Goal: Transaction & Acquisition: Purchase product/service

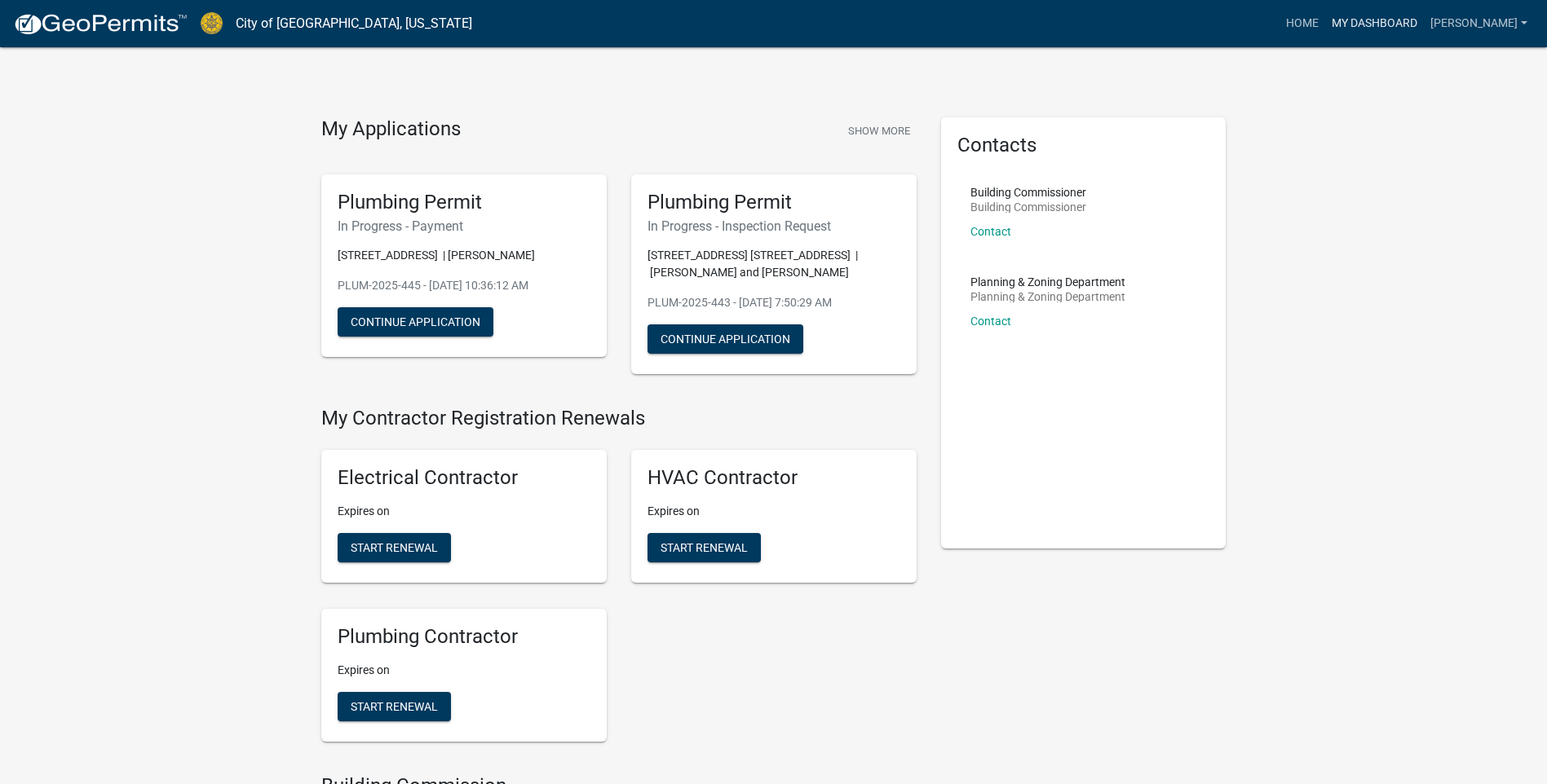
click at [1373, 31] on link "My Dashboard" at bounding box center [1374, 24] width 99 height 31
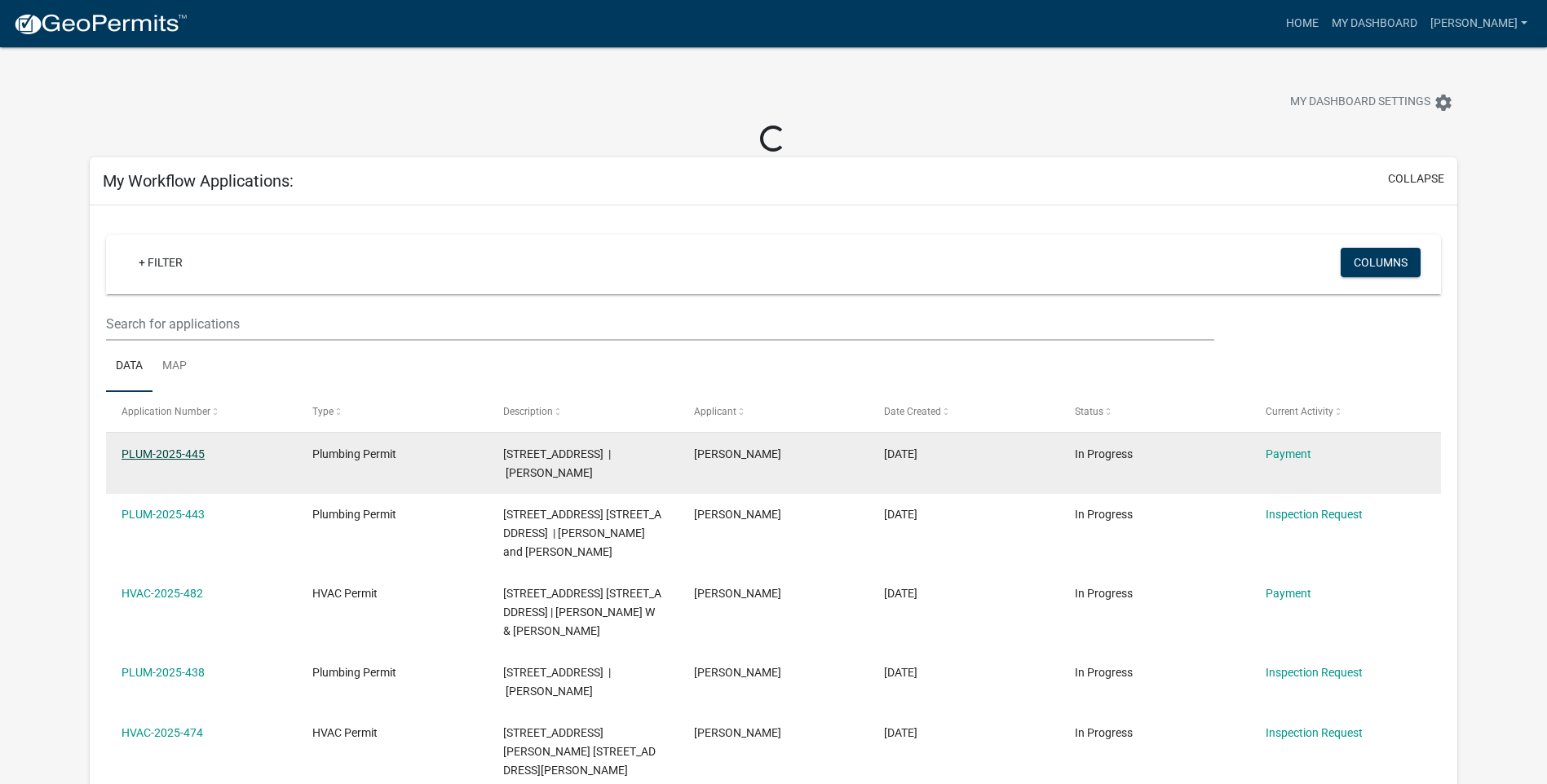
click at [172, 447] on datatable-body-cell "PLUM-2025-445" at bounding box center [201, 463] width 190 height 60
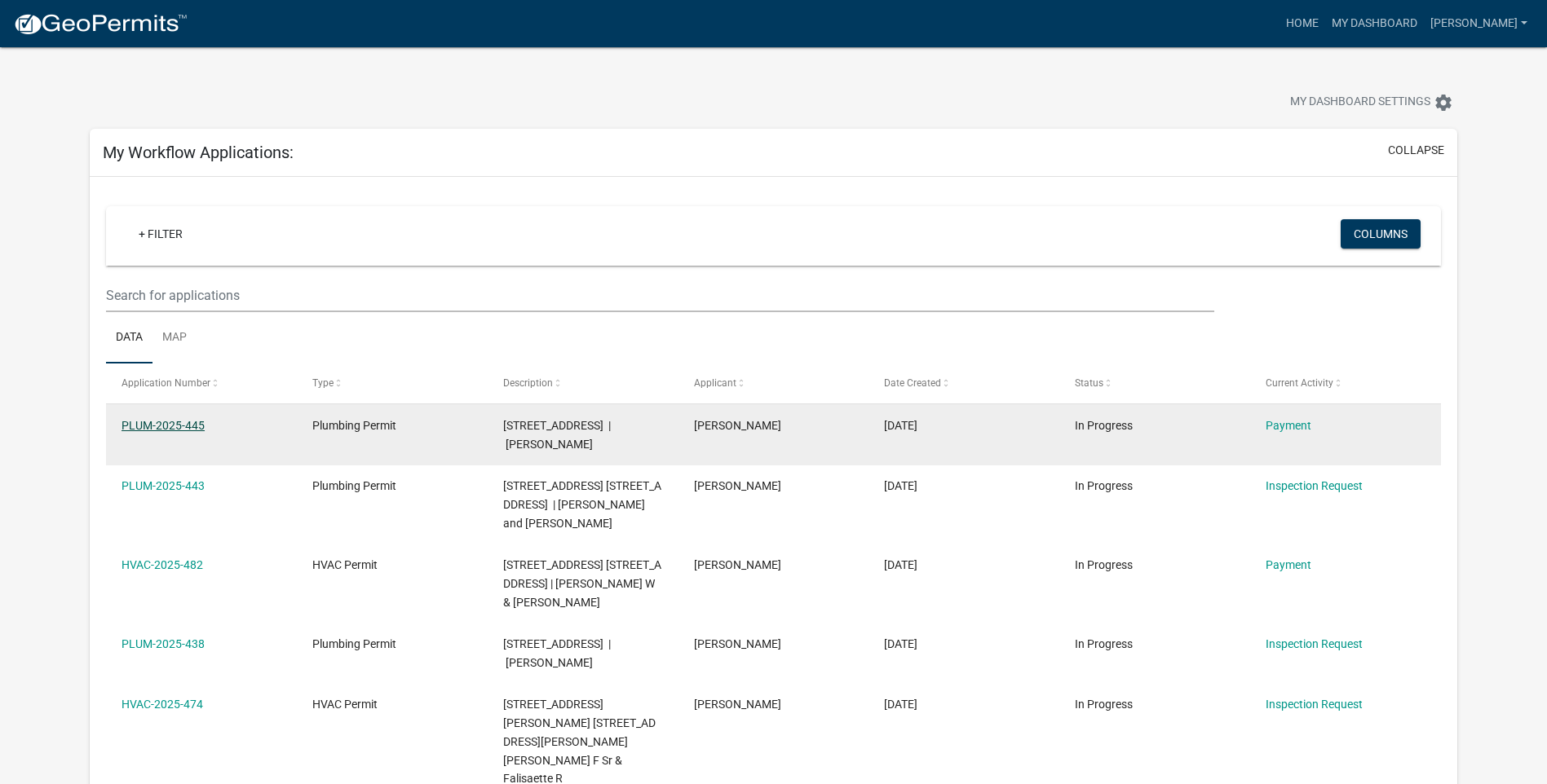
click at [184, 420] on link "PLUM-2025-445" at bounding box center [163, 426] width 83 height 13
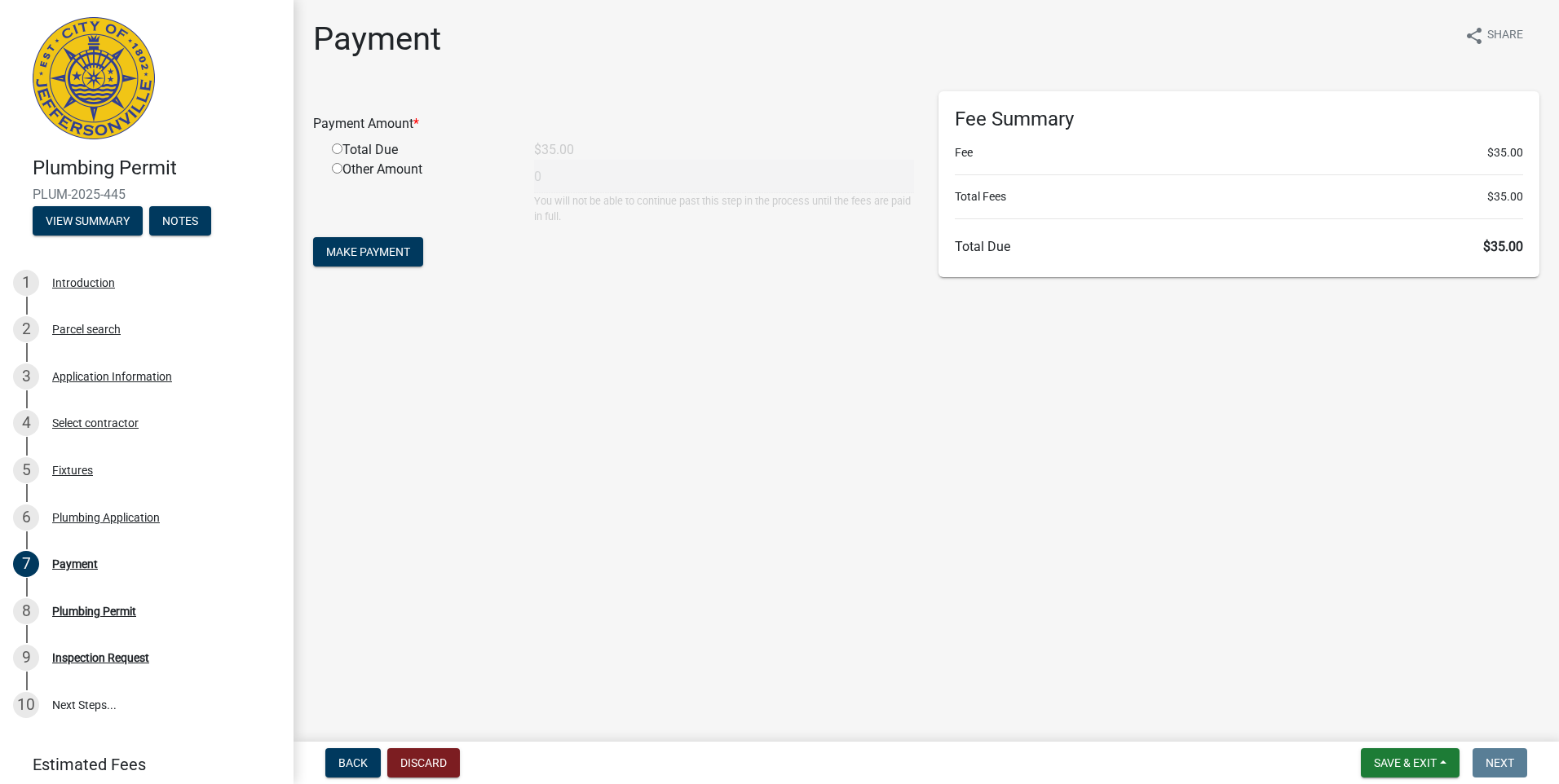
click at [335, 148] on input "radio" at bounding box center [336, 148] width 10 height 10
radio input "true"
type input "35"
click at [408, 244] on button "Make Payment" at bounding box center [368, 252] width 110 height 29
